Goal: Book appointment/travel/reservation

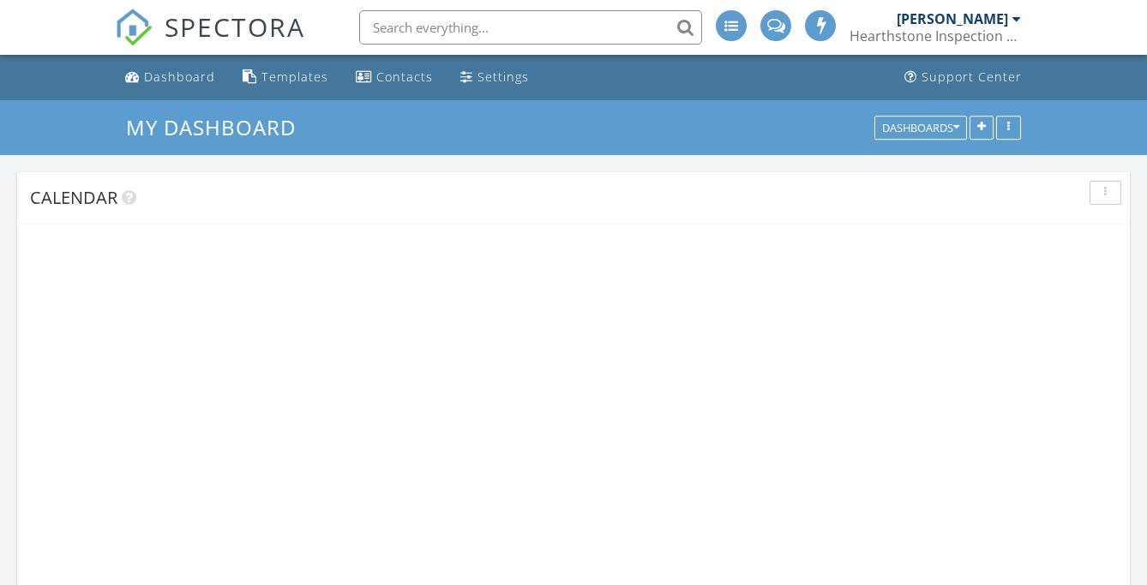
scroll to position [2186, 1173]
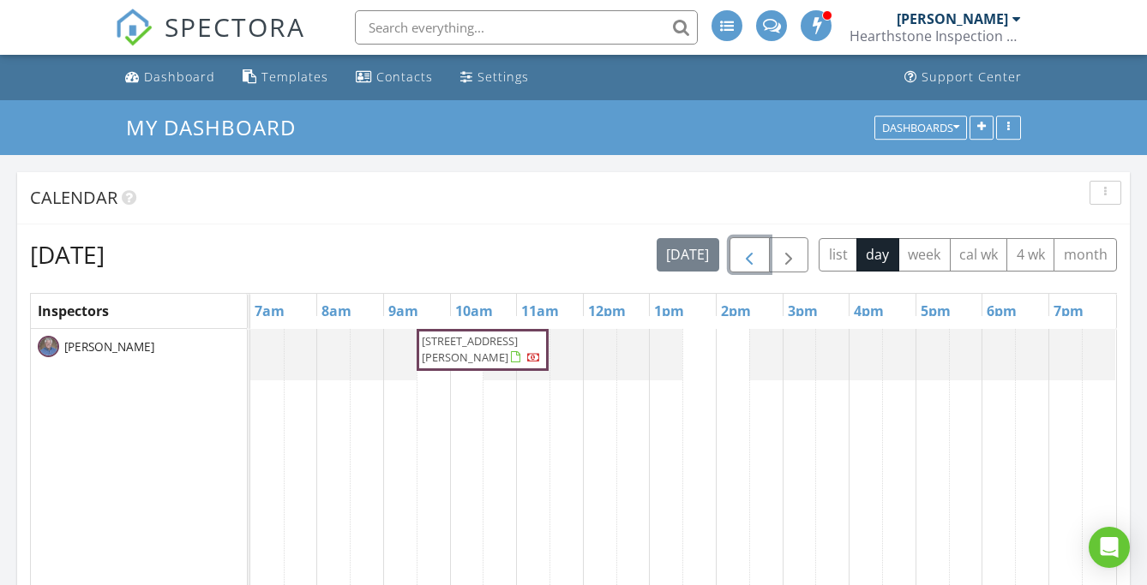
click at [751, 263] on span "button" at bounding box center [749, 255] width 21 height 21
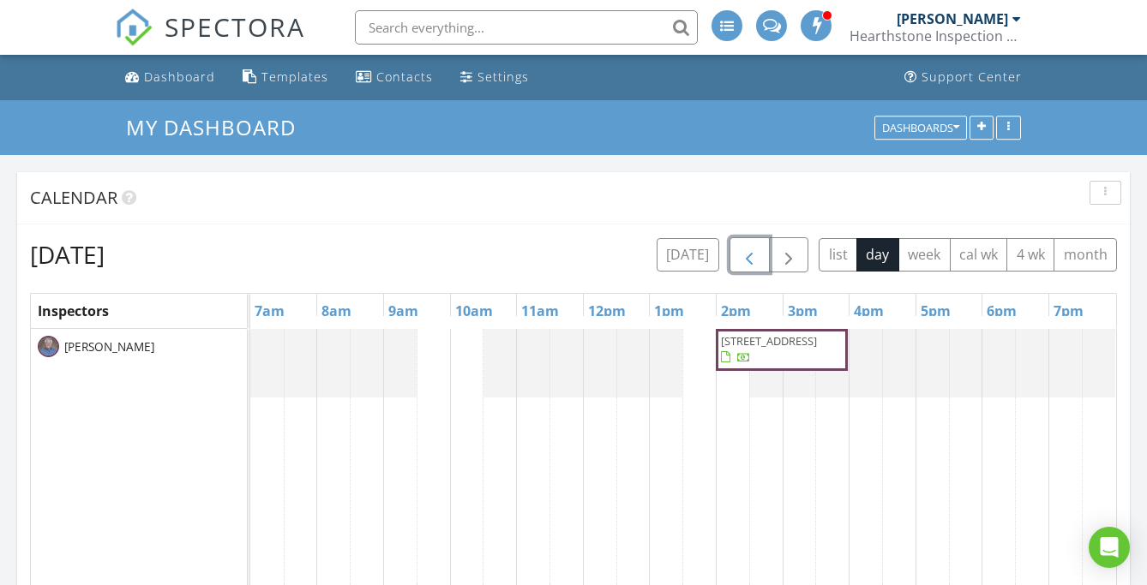
click at [757, 335] on span "27 Venturi Green B, North Providence 02904" at bounding box center [769, 340] width 96 height 15
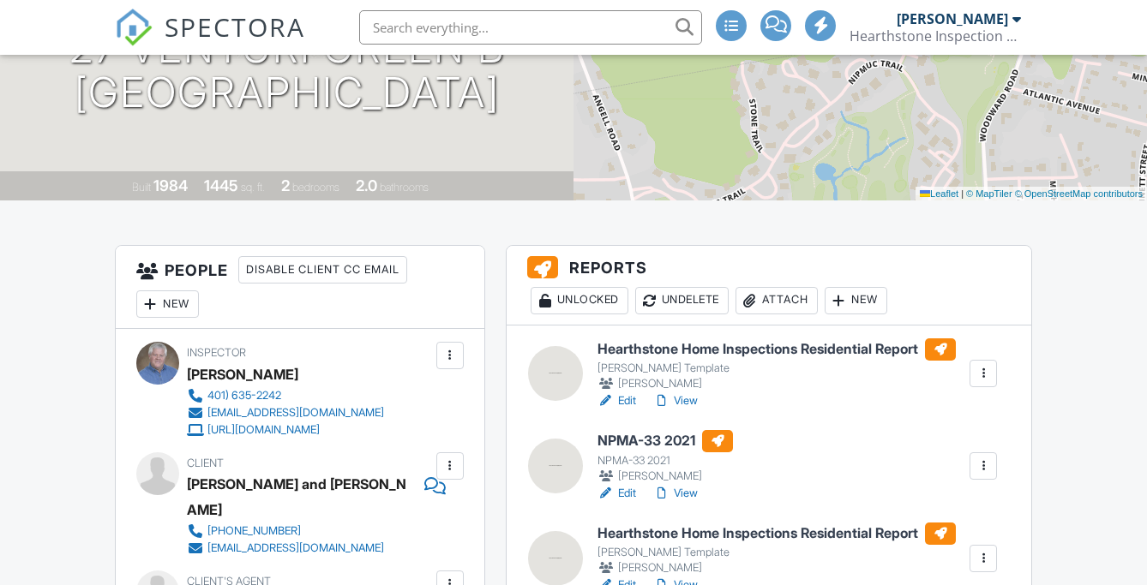
click at [629, 404] on link "Edit" at bounding box center [616, 400] width 39 height 17
